Goal: Navigation & Orientation: Find specific page/section

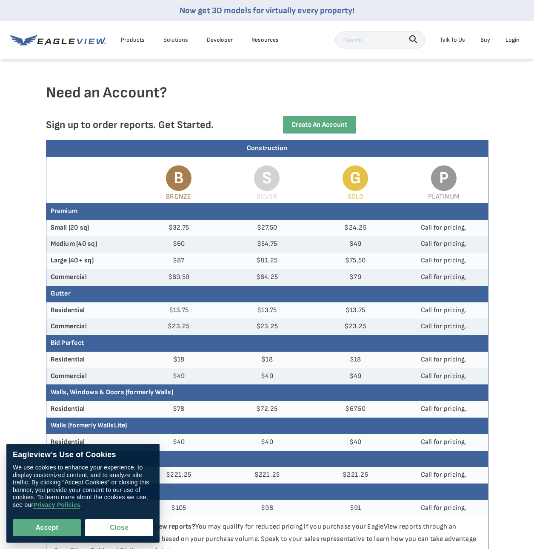
click at [15, 244] on article "Need an Account? Sign up to order reports. Get Started. Create an Account Const…" at bounding box center [267, 411] width 534 height 707
click at [27, 217] on article "Need an Account? Sign up to order reports. Get Started. Create an Account Const…" at bounding box center [267, 411] width 534 height 707
click at [126, 530] on button "Close" at bounding box center [119, 528] width 68 height 17
